Goal: Task Accomplishment & Management: Complete application form

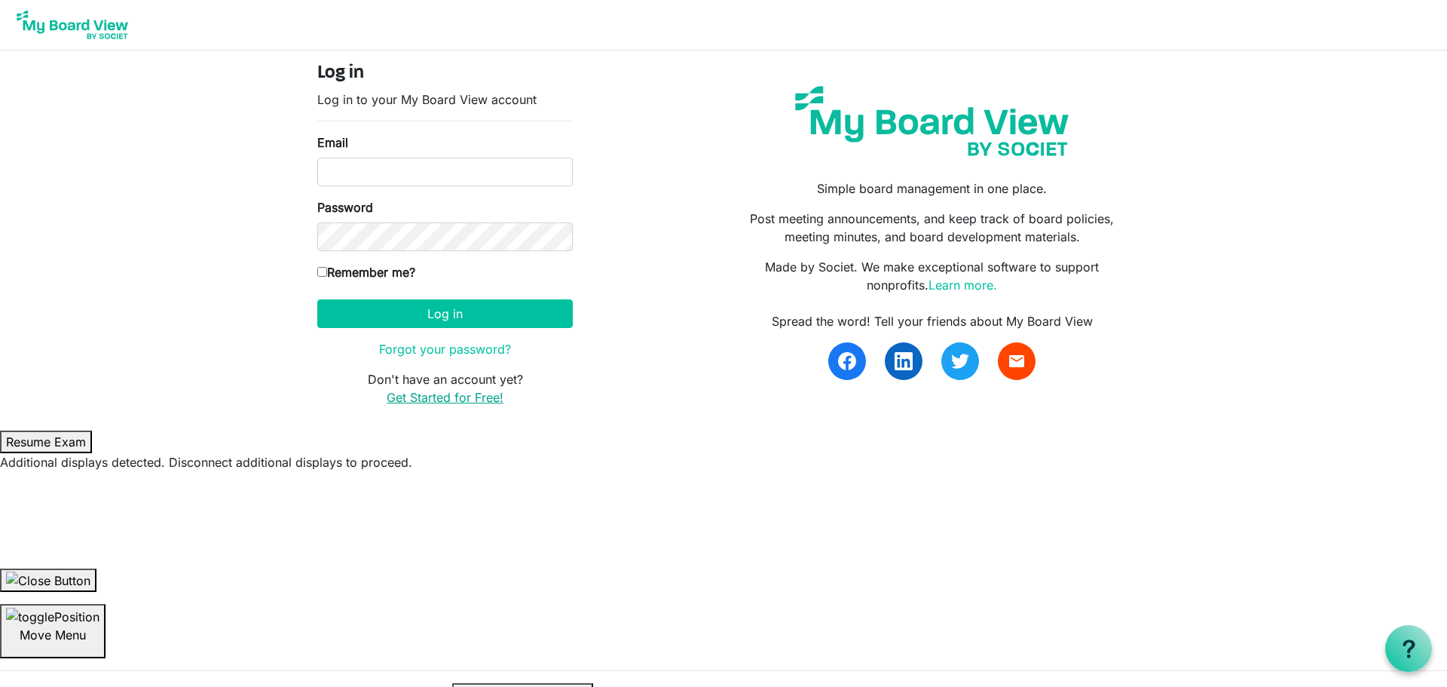
click at [434, 395] on link "Get Started for Free!" at bounding box center [445, 397] width 117 height 15
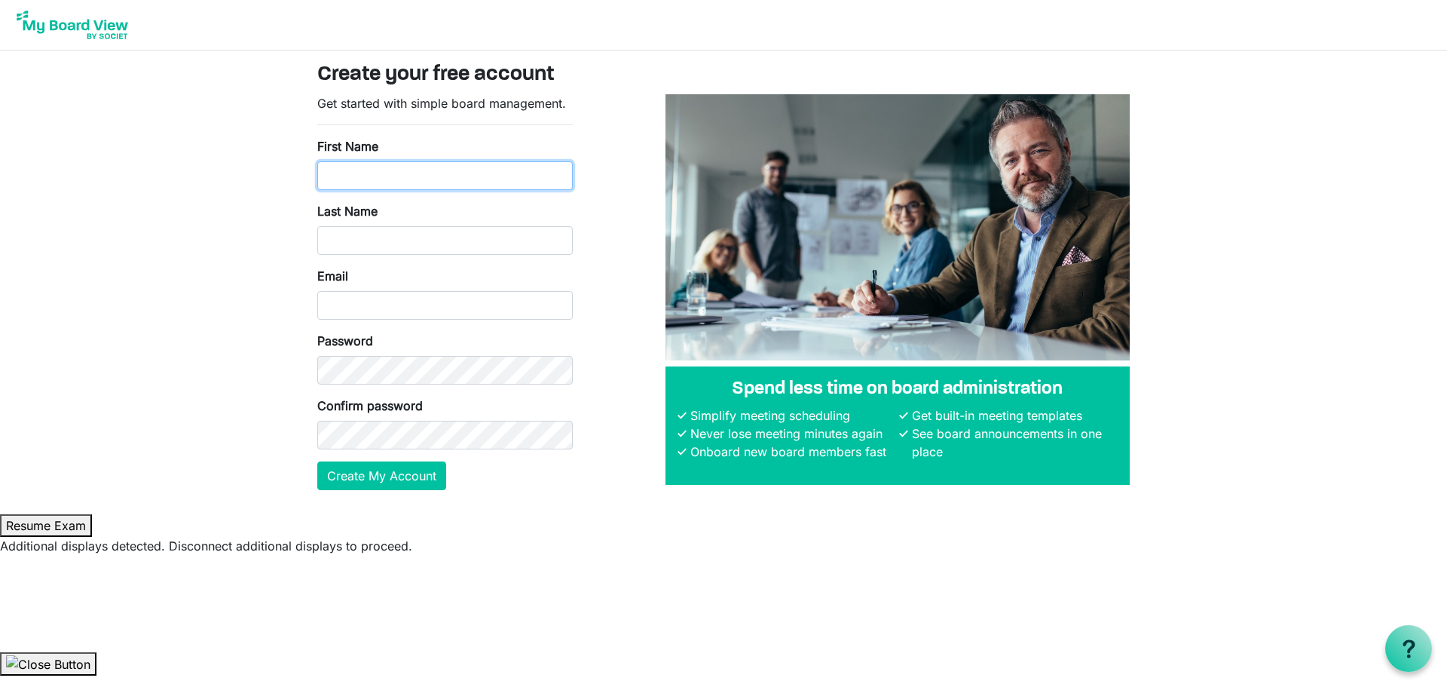
click at [367, 178] on input "First Name" at bounding box center [444, 175] width 255 height 29
type input "Amy"
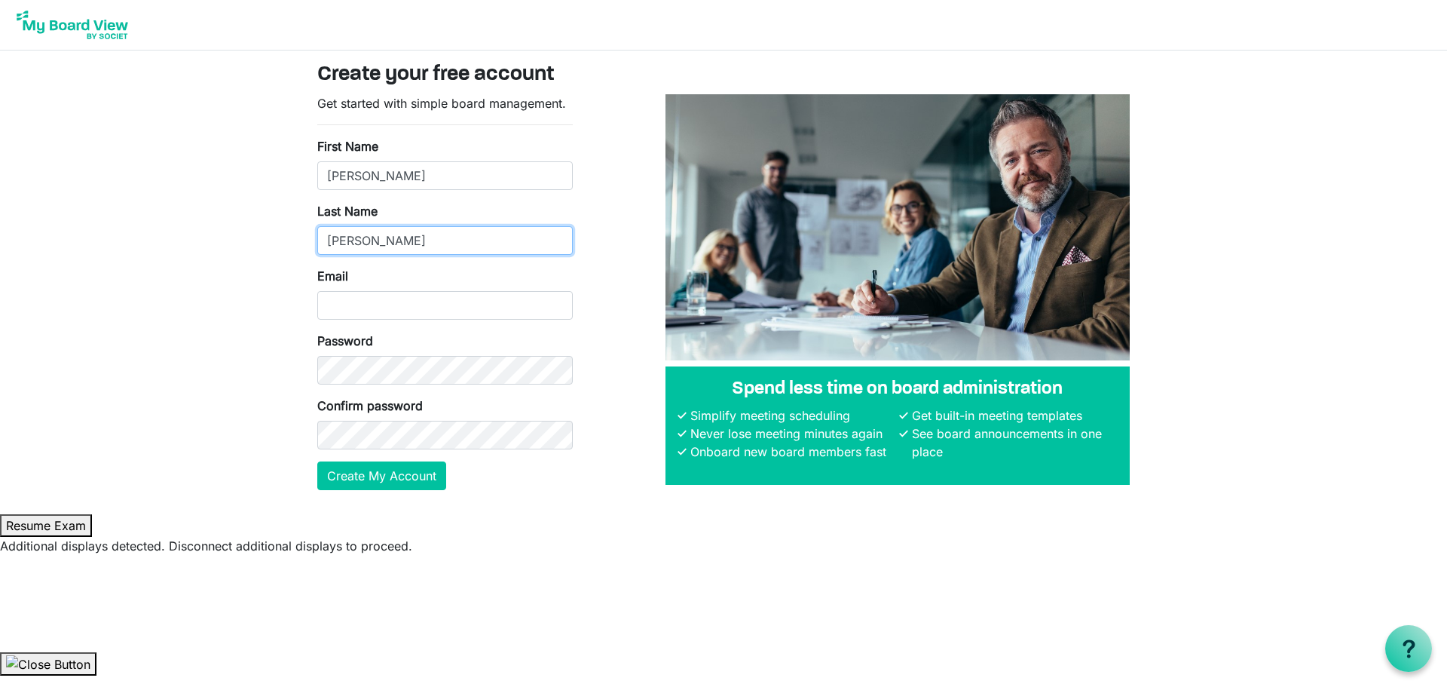
type input "shanks"
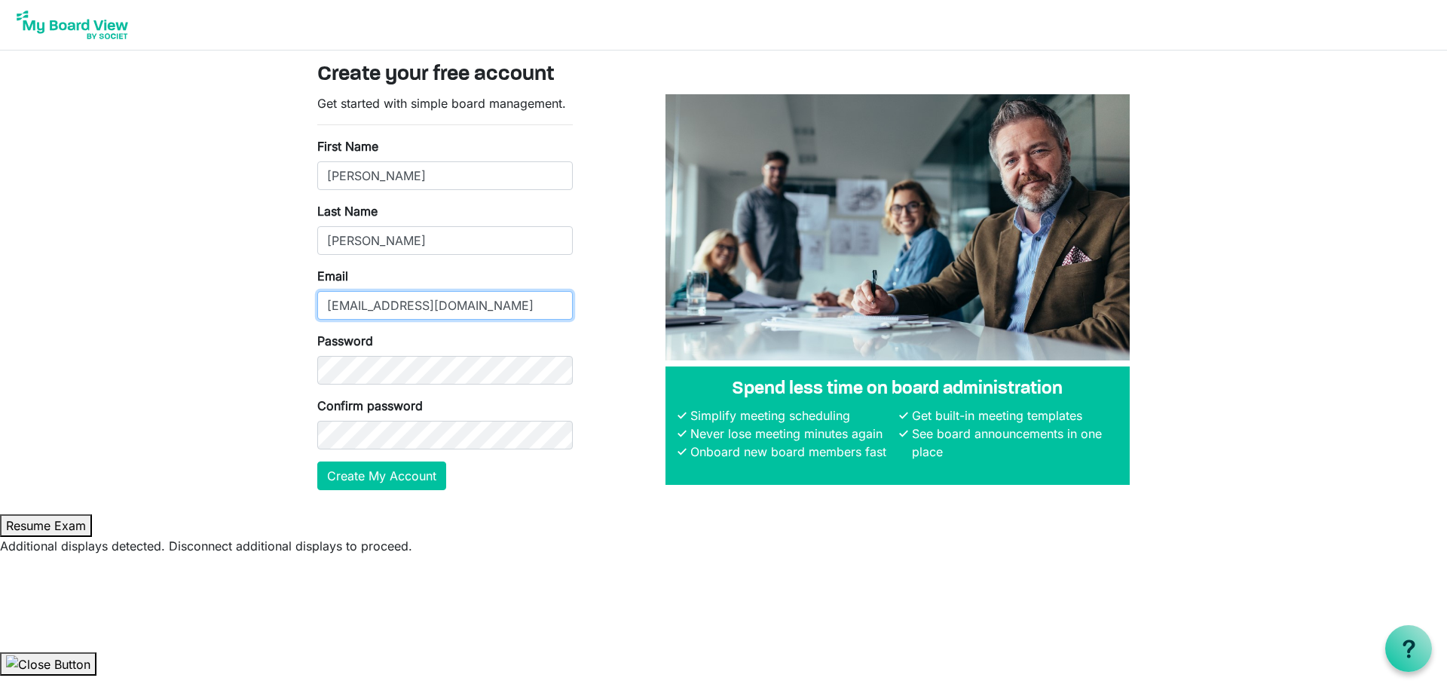
type input "ashanks@facenb.ca"
click at [347, 472] on button "Create My Account" at bounding box center [381, 475] width 129 height 29
click at [427, 476] on button "Create My Account" at bounding box center [381, 475] width 129 height 29
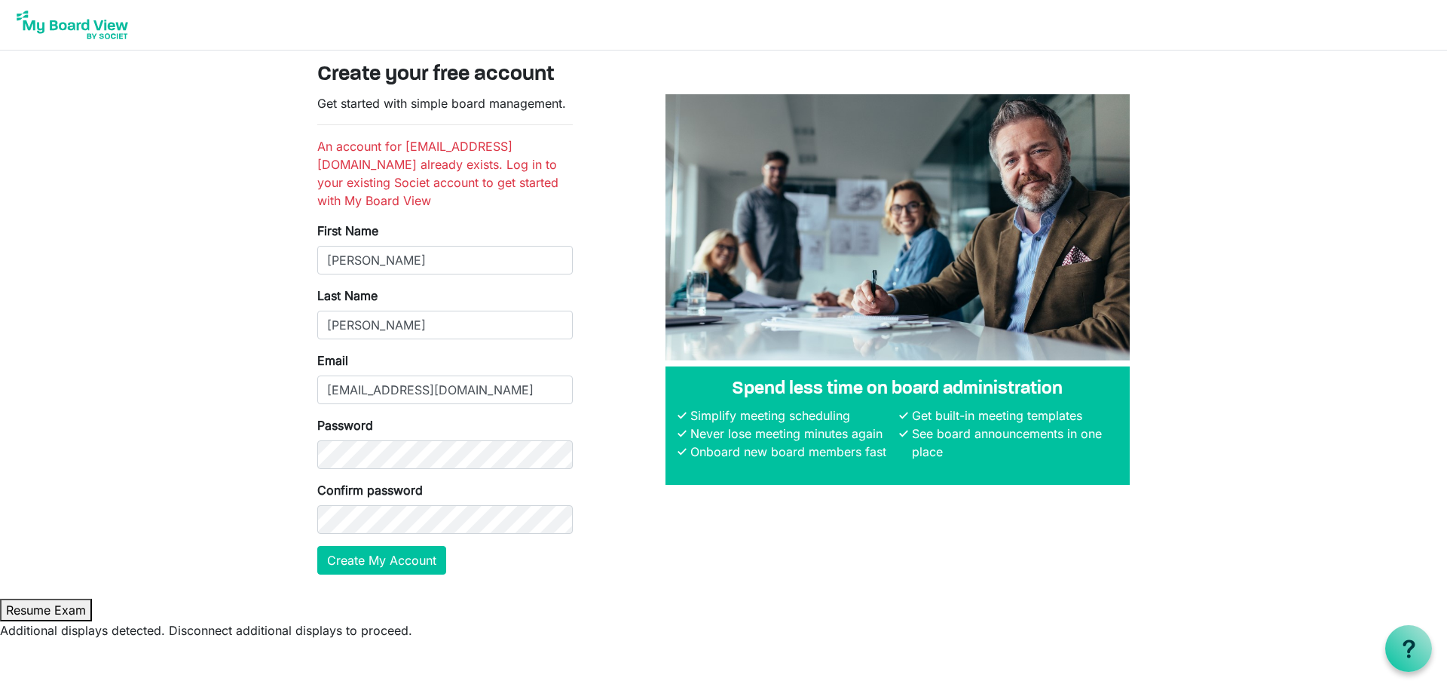
click at [115, 32] on img at bounding box center [72, 25] width 121 height 38
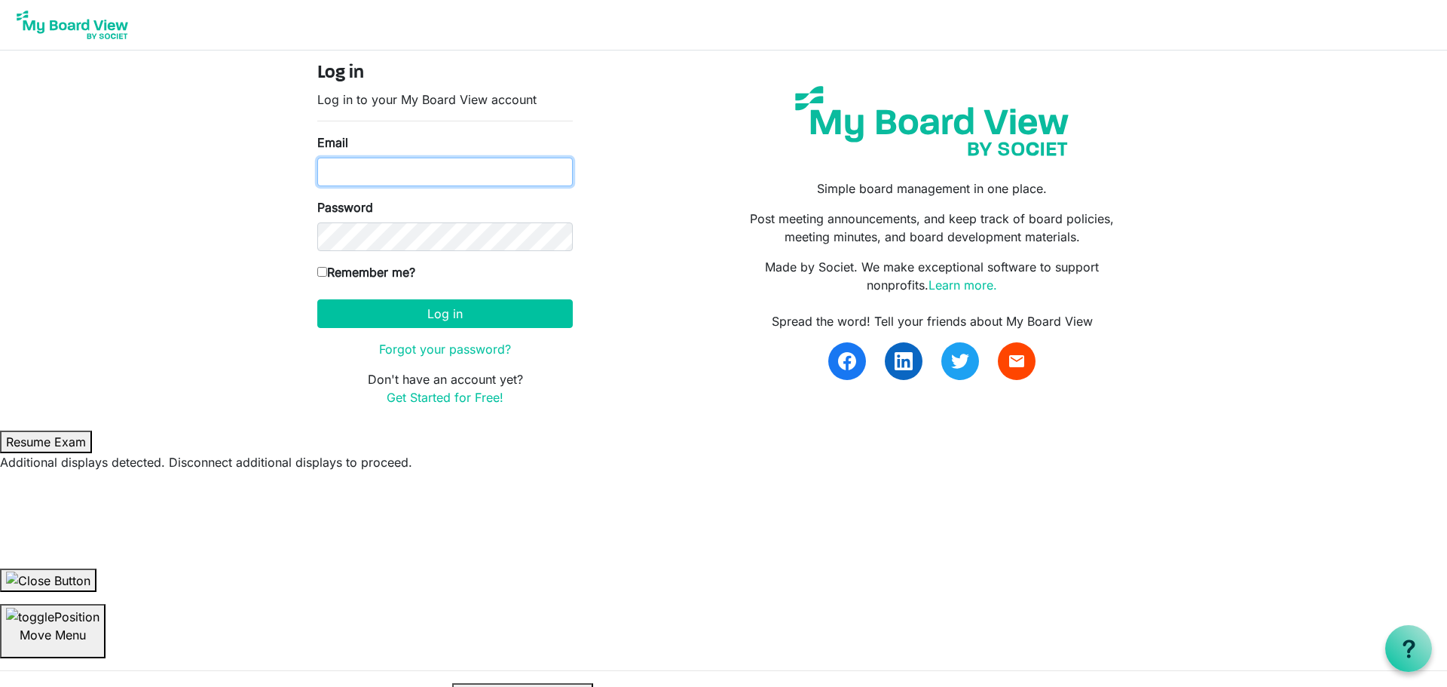
click at [465, 182] on input "Email" at bounding box center [444, 172] width 255 height 29
type input "[EMAIL_ADDRESS][DOMAIN_NAME]"
click at [319, 271] on input "Remember me?" at bounding box center [322, 272] width 10 height 10
checkbox input "true"
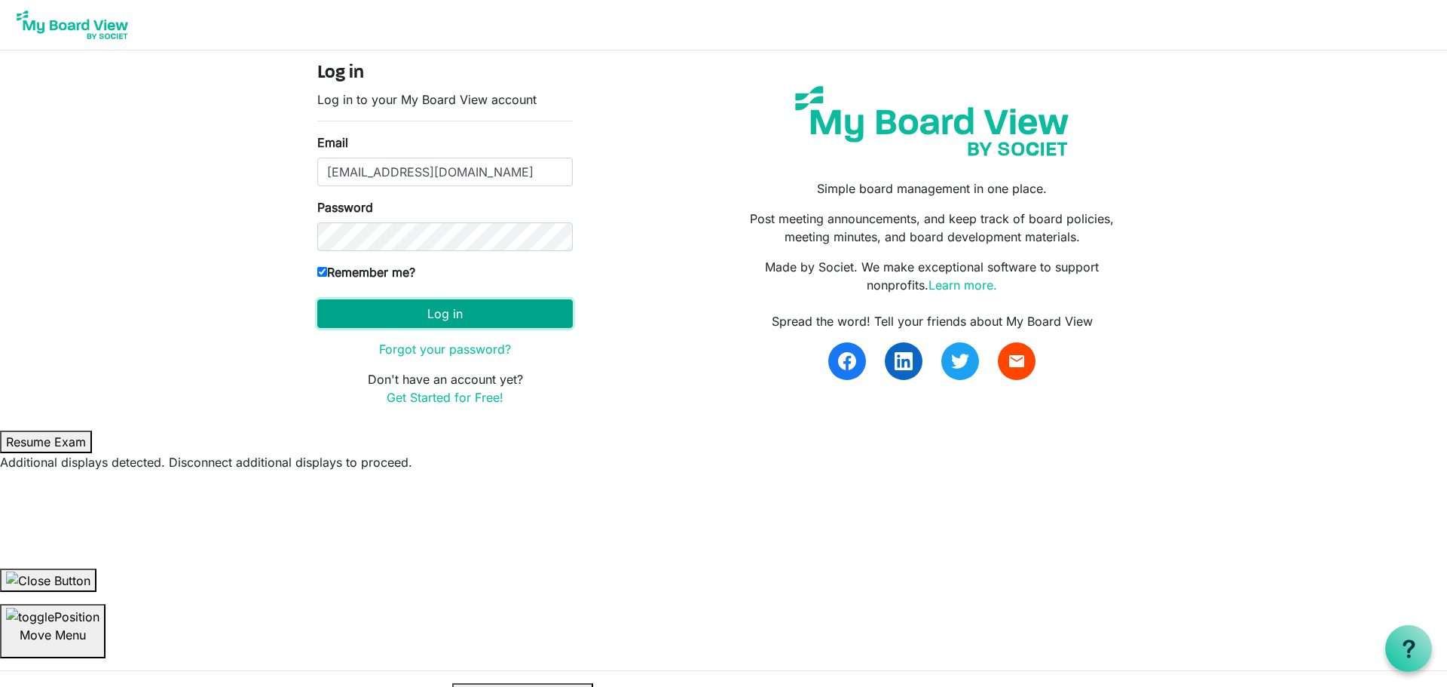
click at [350, 311] on button "Log in" at bounding box center [444, 313] width 255 height 29
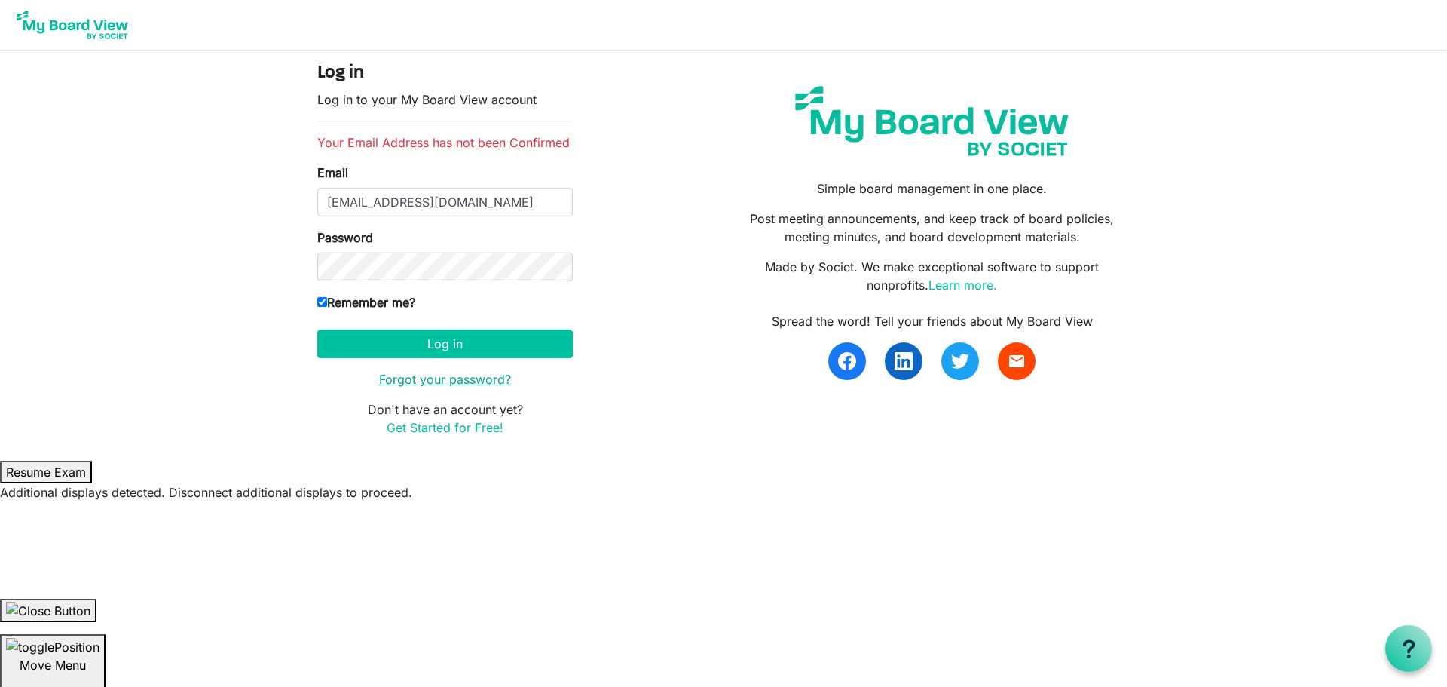
click at [452, 381] on link "Forgot your password?" at bounding box center [445, 379] width 132 height 15
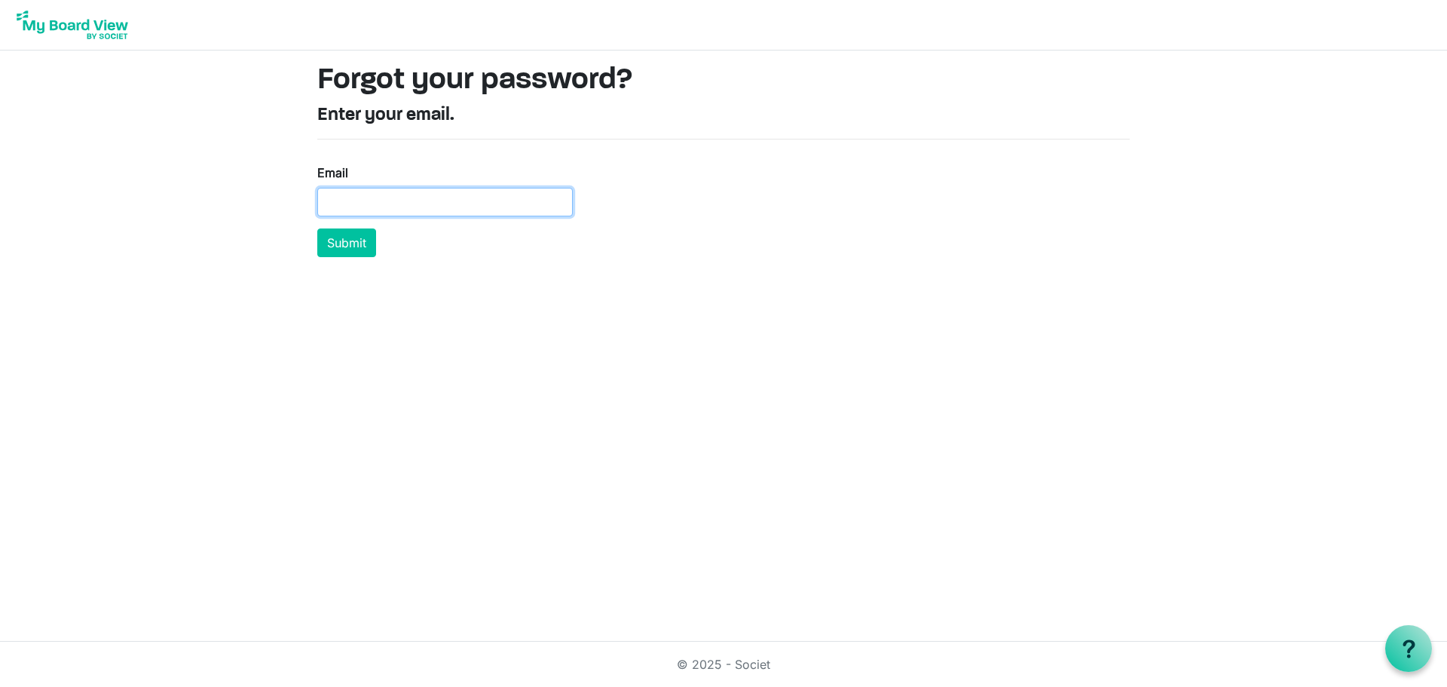
click at [491, 199] on input "Email" at bounding box center [444, 202] width 255 height 29
type input "ashanks@facenb.ca"
click at [353, 249] on button "Submit" at bounding box center [346, 242] width 59 height 29
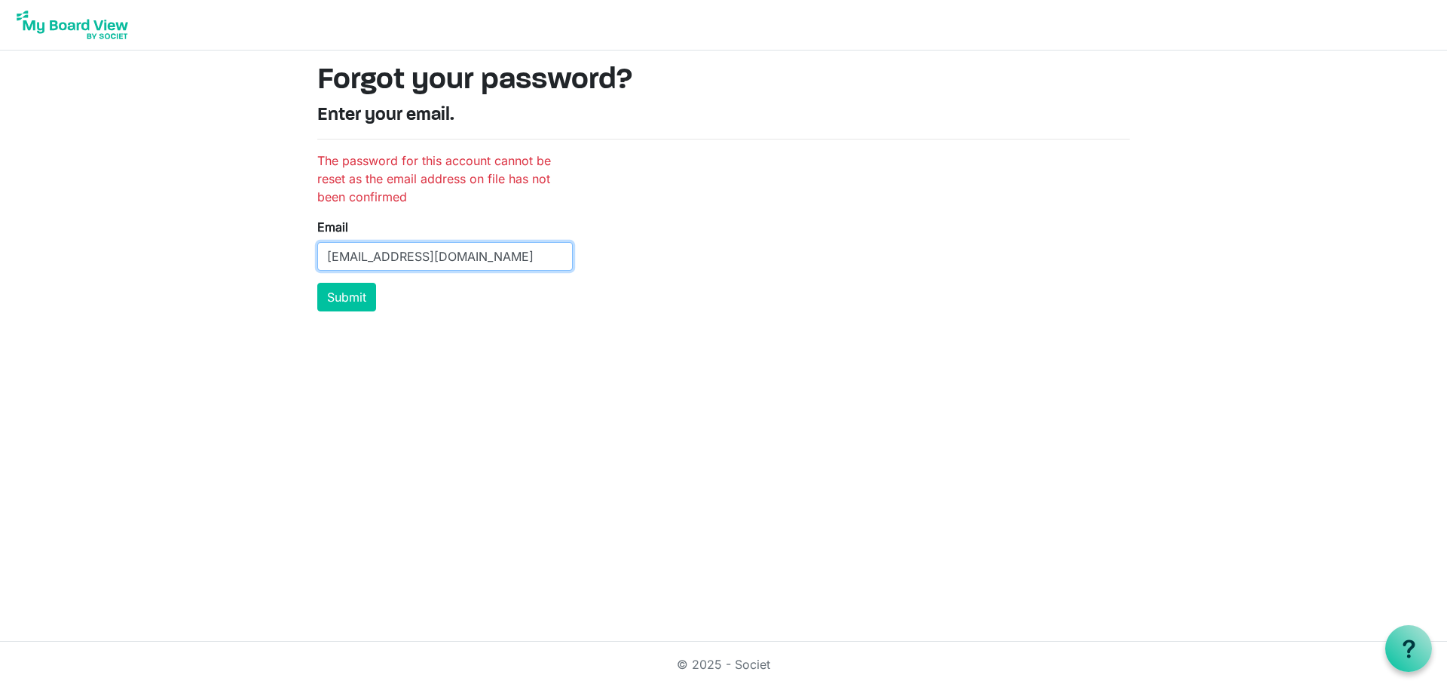
drag, startPoint x: 0, startPoint y: 0, endPoint x: 321, endPoint y: 265, distance: 416.5
click at [321, 265] on input "ashanks@facenb.ca" at bounding box center [444, 256] width 255 height 29
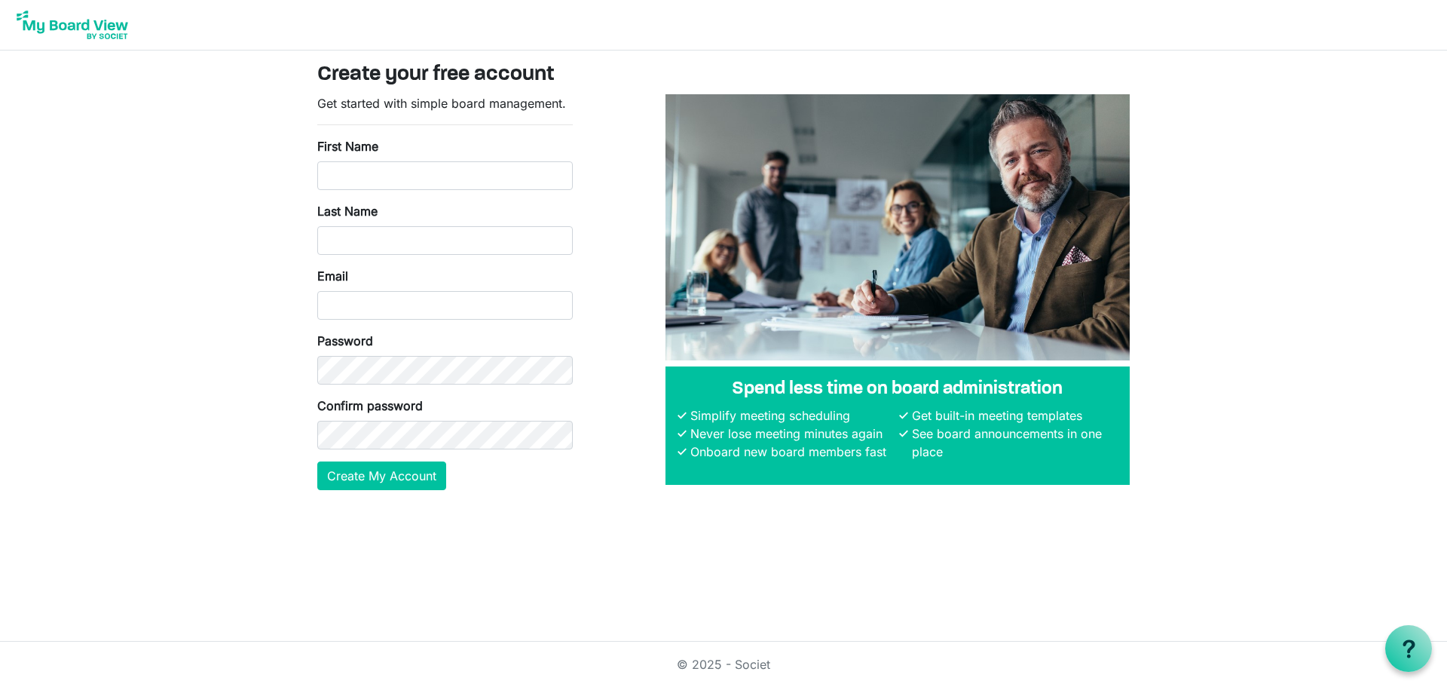
click at [87, 27] on img at bounding box center [72, 25] width 121 height 38
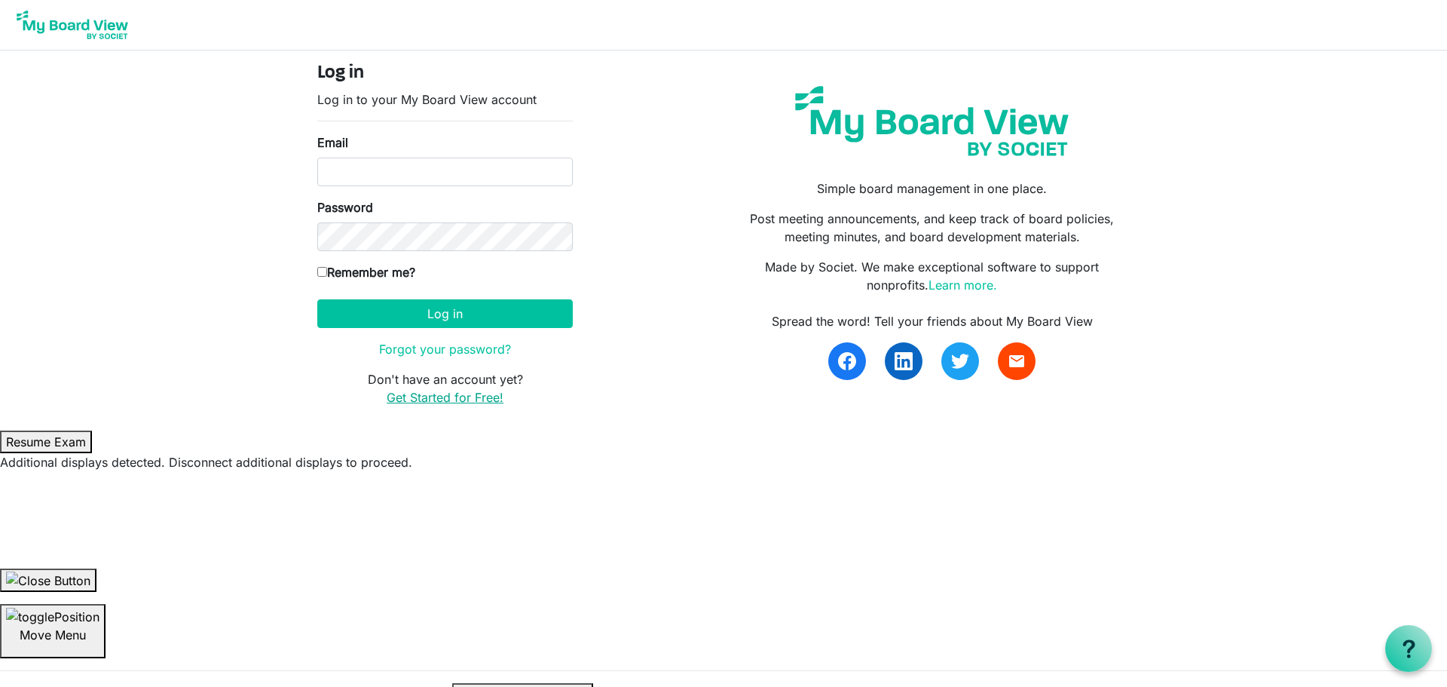
click at [466, 398] on link "Get Started for Free!" at bounding box center [445, 397] width 117 height 15
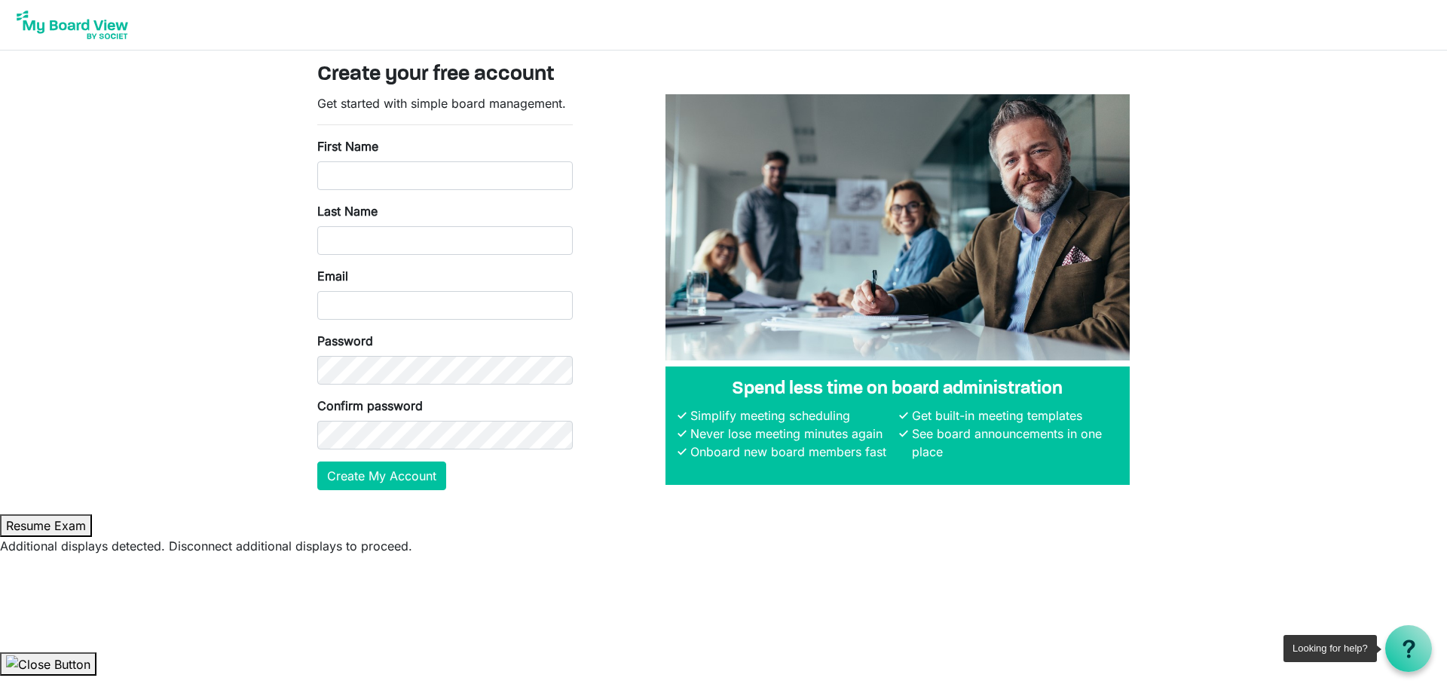
click at [1407, 653] on icon at bounding box center [1409, 648] width 19 height 19
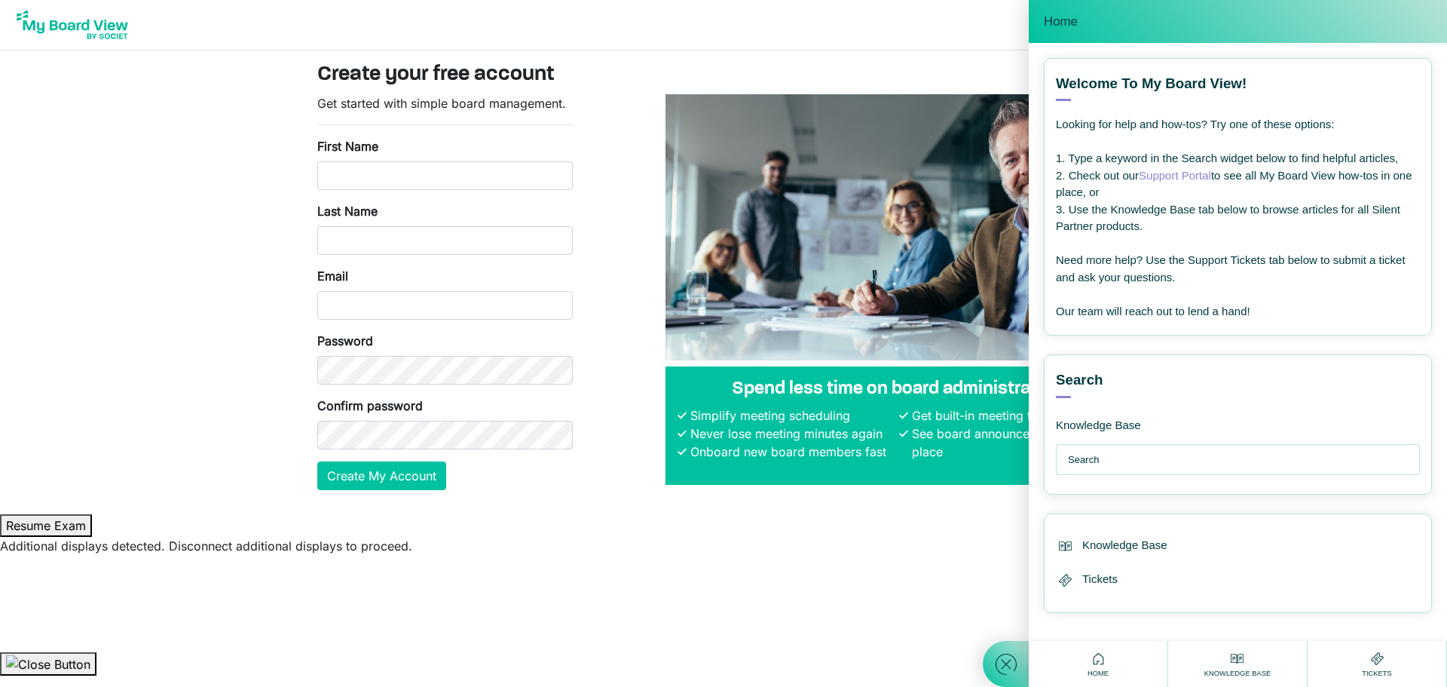
scroll to position [6, 0]
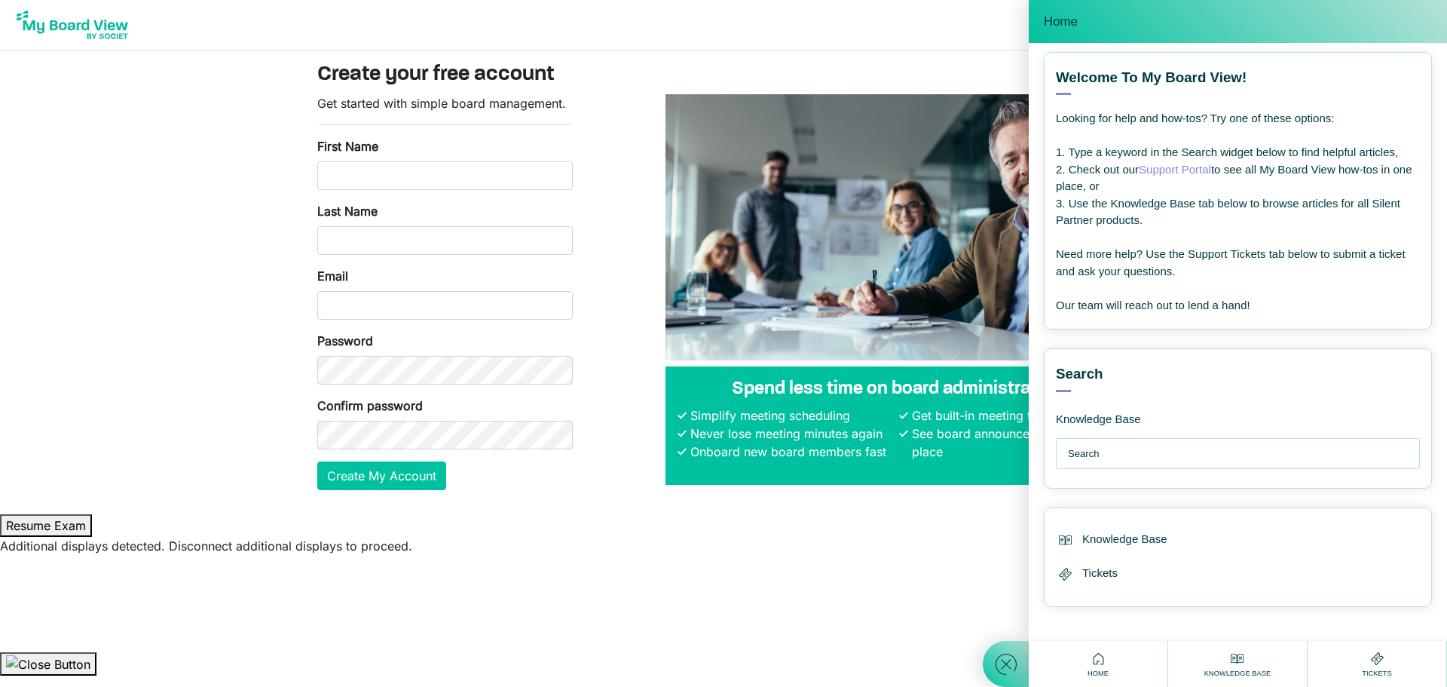
click at [1154, 172] on link "Support Portal" at bounding box center [1175, 169] width 72 height 13
click at [1141, 451] on input "text" at bounding box center [1241, 454] width 347 height 30
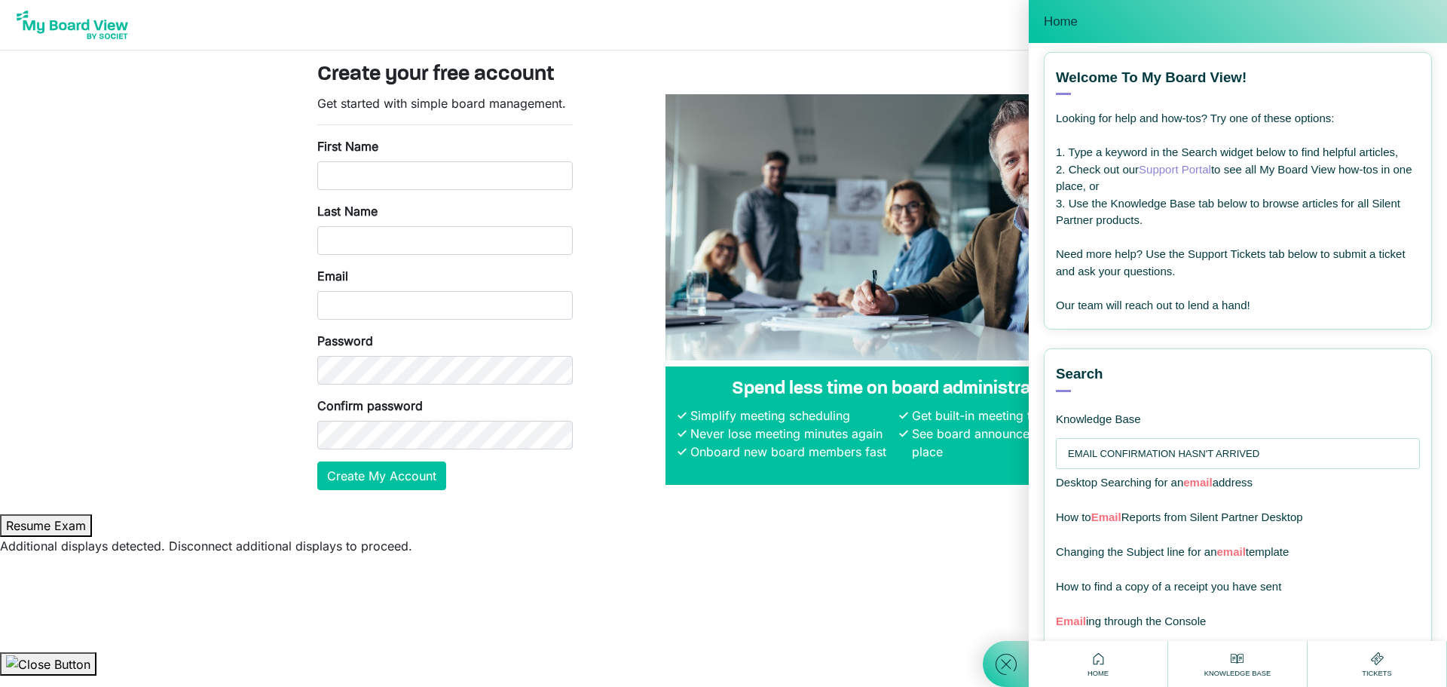
type input "EMAIL CONFIRMATION HASN'T ARRIVED"
drag, startPoint x: 920, startPoint y: 506, endPoint x: 937, endPoint y: 509, distance: 17.0
click at [922, 506] on main "Create your free account Get started with simple board management. First Name L…" at bounding box center [723, 282] width 837 height 464
click at [1008, 664] on icon at bounding box center [1006, 663] width 27 height 27
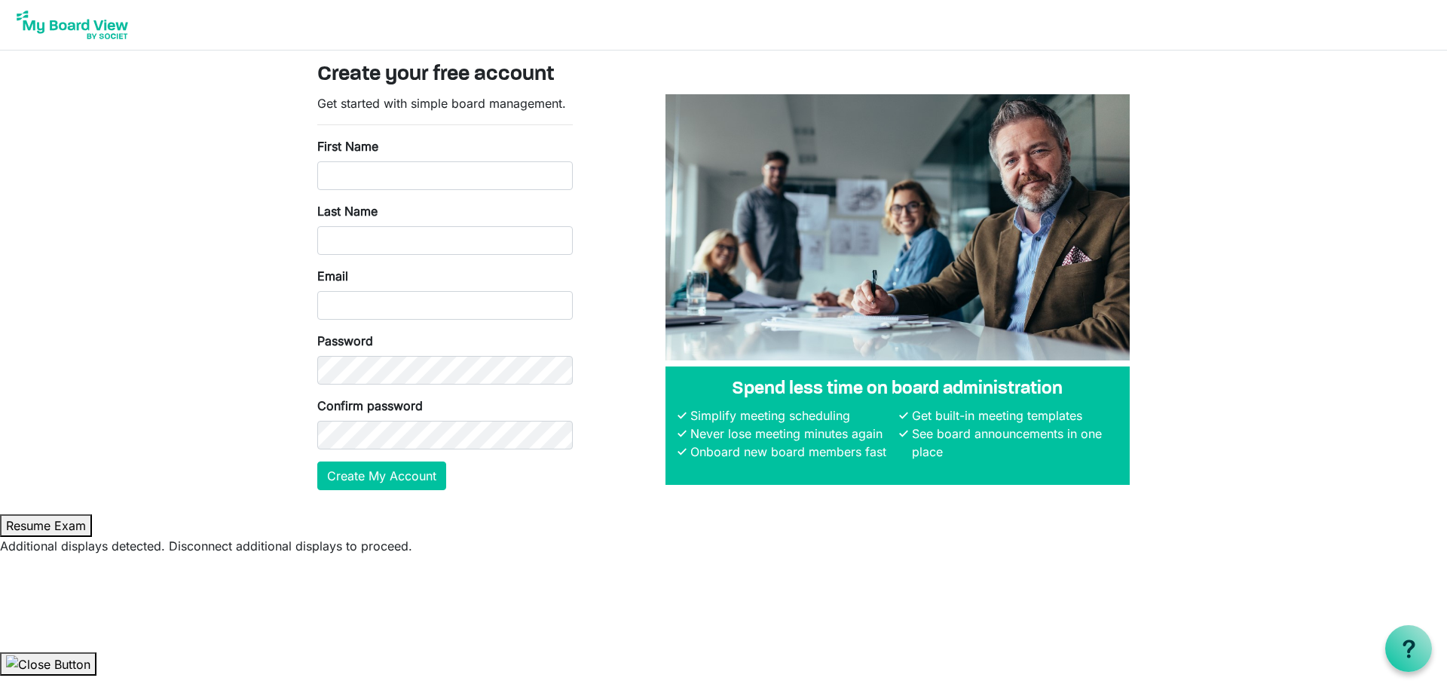
click at [69, 32] on img at bounding box center [72, 25] width 121 height 38
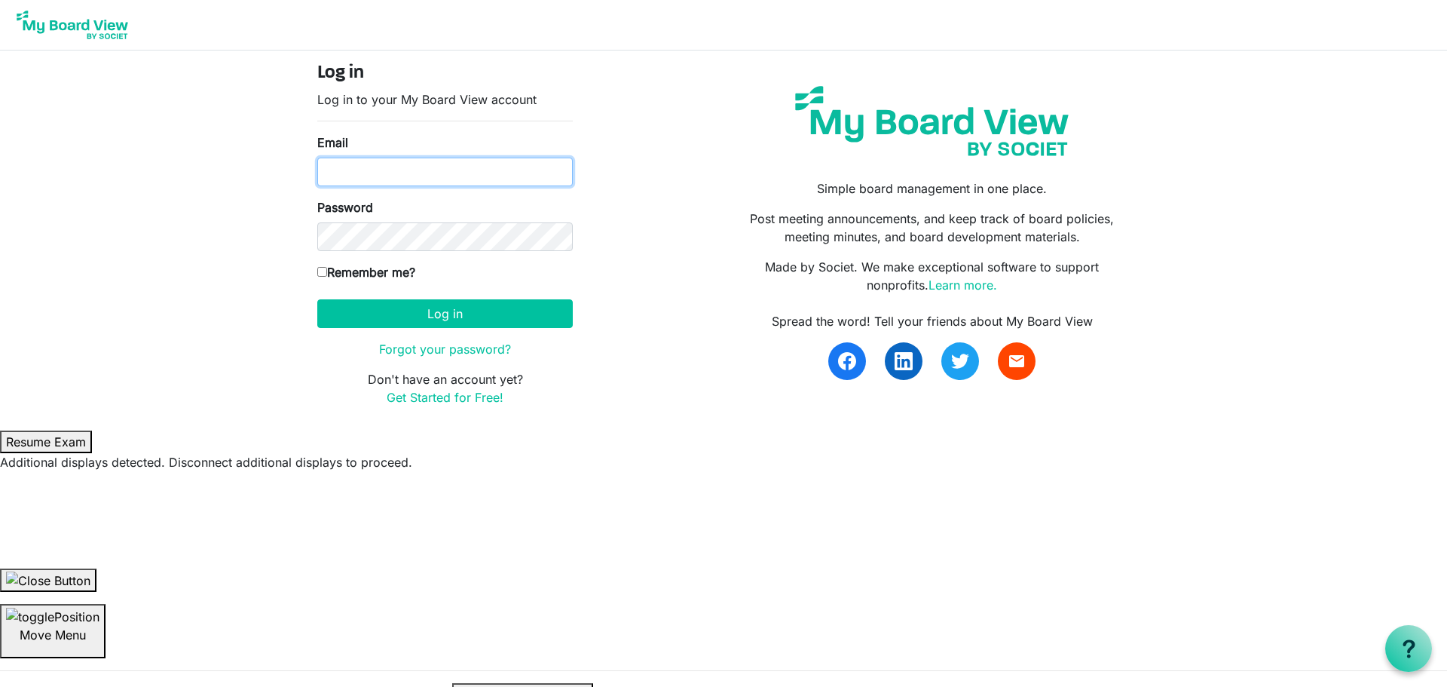
drag, startPoint x: 318, startPoint y: 158, endPoint x: 334, endPoint y: 172, distance: 21.3
click at [328, 171] on input "Email" at bounding box center [444, 172] width 255 height 29
type input "Ashanks@facenb.ca"
click at [400, 219] on div "Password" at bounding box center [444, 224] width 255 height 53
